Goal: Check status

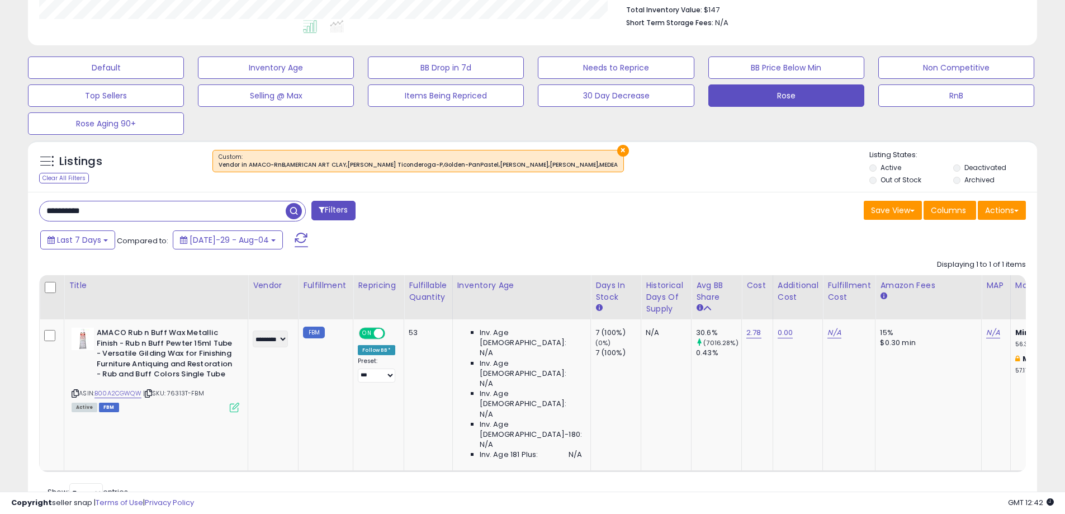
scroll to position [0, 391]
